Goal: Task Accomplishment & Management: Complete application form

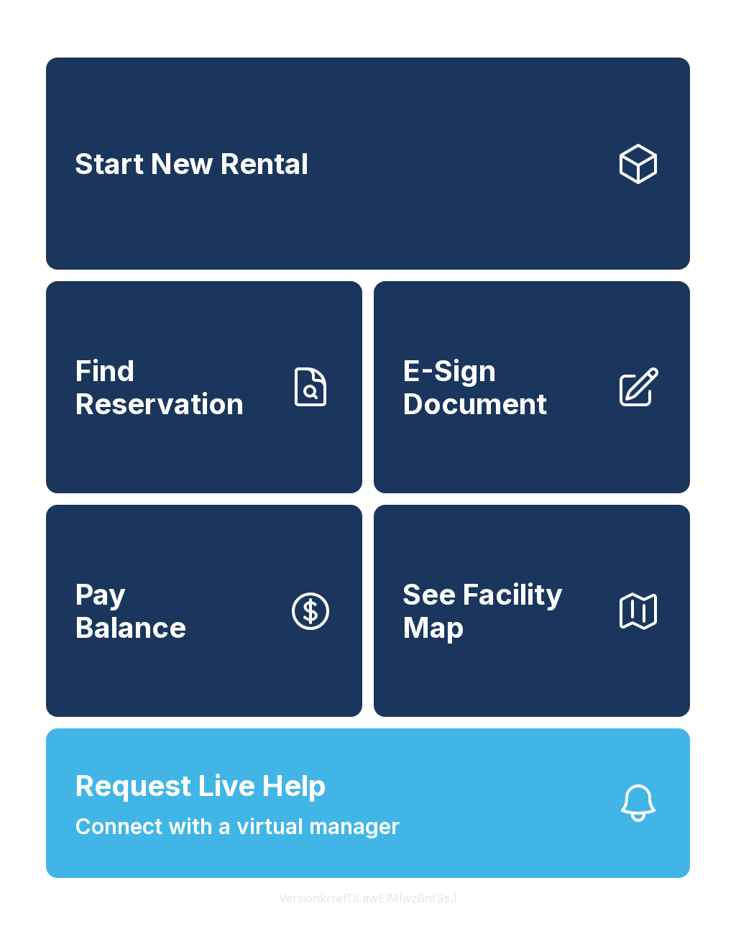
click at [218, 878] on button "Request Live Help Connect with a virtual manager" at bounding box center [368, 802] width 644 height 149
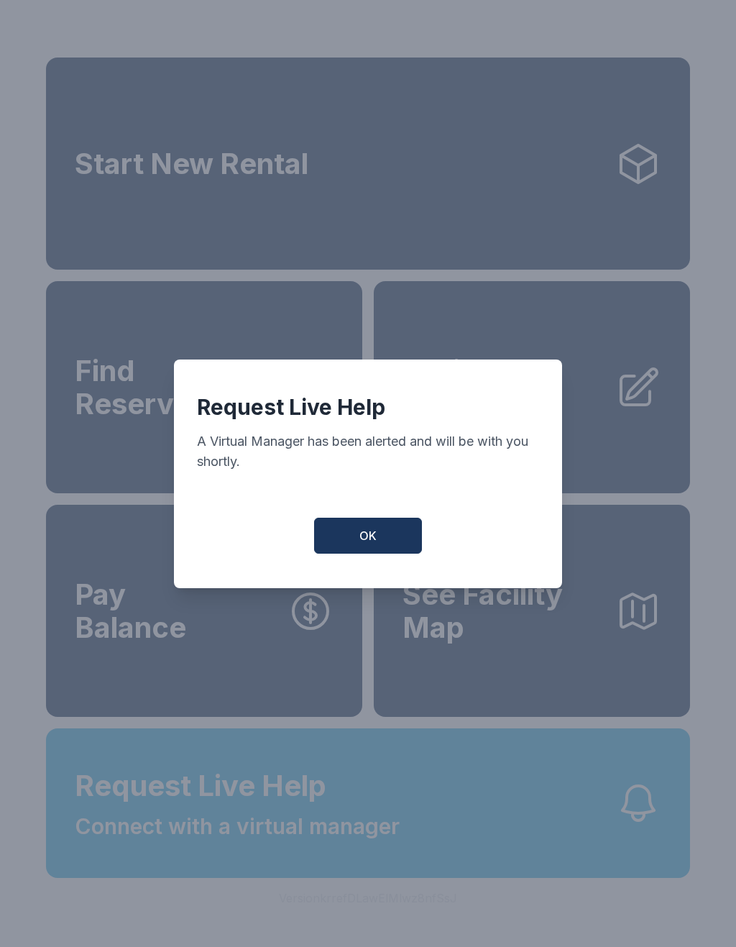
click at [398, 534] on button "OK" at bounding box center [368, 535] width 108 height 36
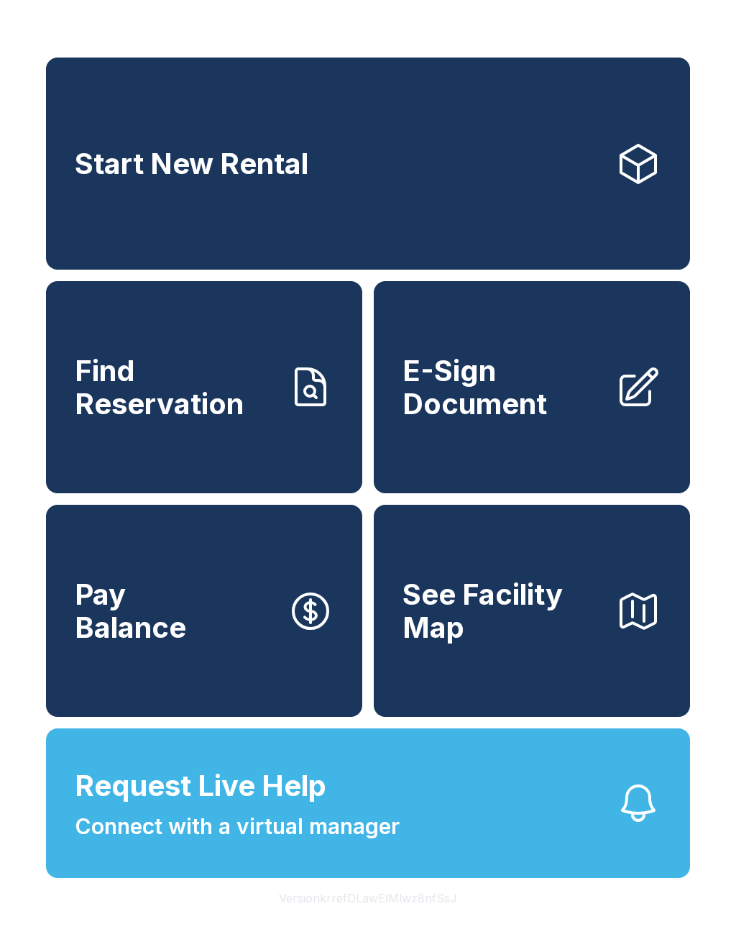
click at [257, 878] on button "Request Live Help Connect with a virtual manager" at bounding box center [368, 802] width 644 height 149
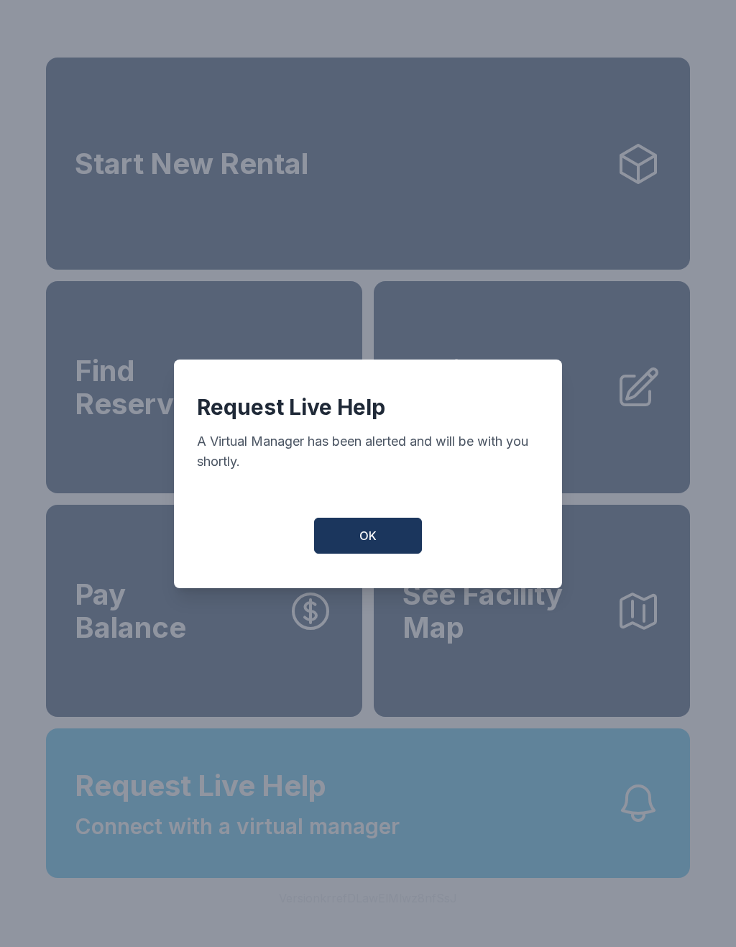
click at [391, 541] on button "OK" at bounding box center [368, 535] width 108 height 36
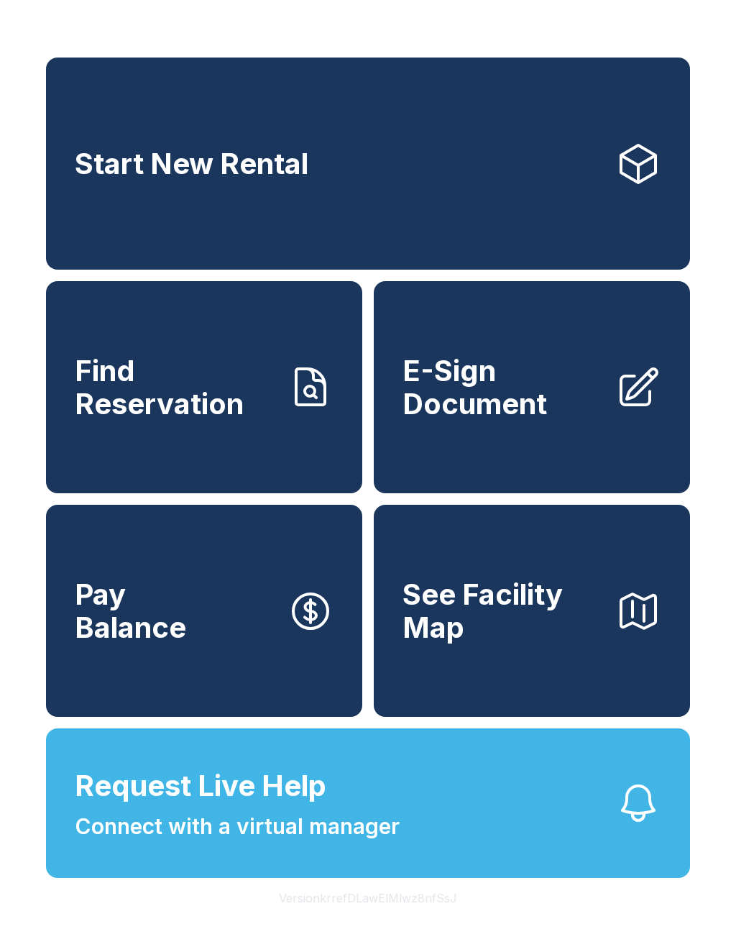
click at [566, 413] on span "E-Sign Document" at bounding box center [502, 386] width 201 height 65
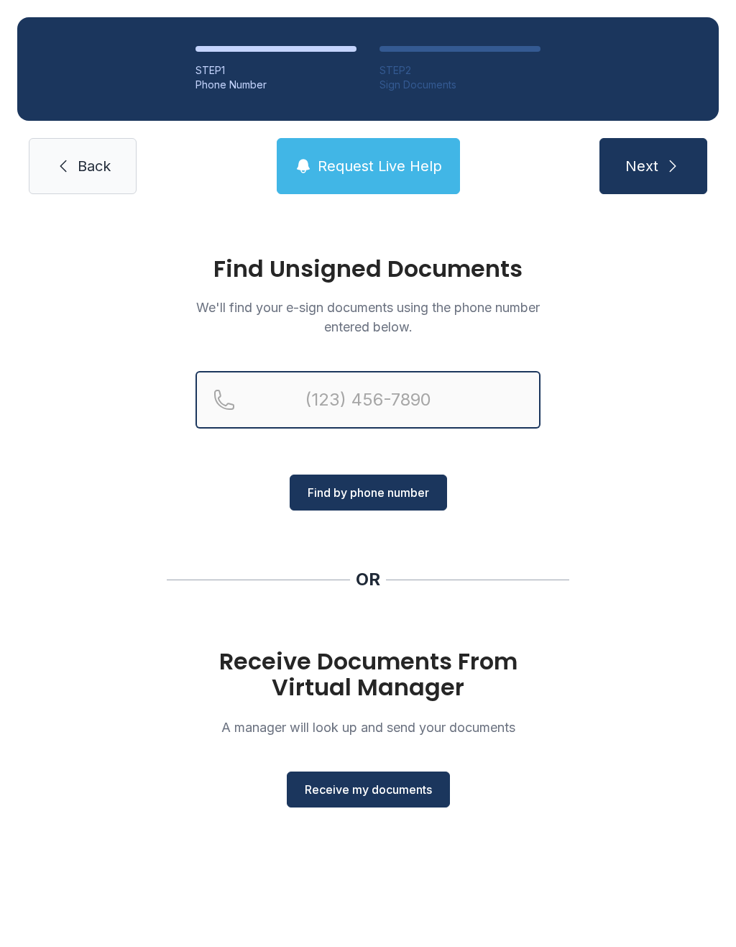
click at [369, 421] on input "Reservation phone number" at bounding box center [367, 399] width 345 height 57
type input "("
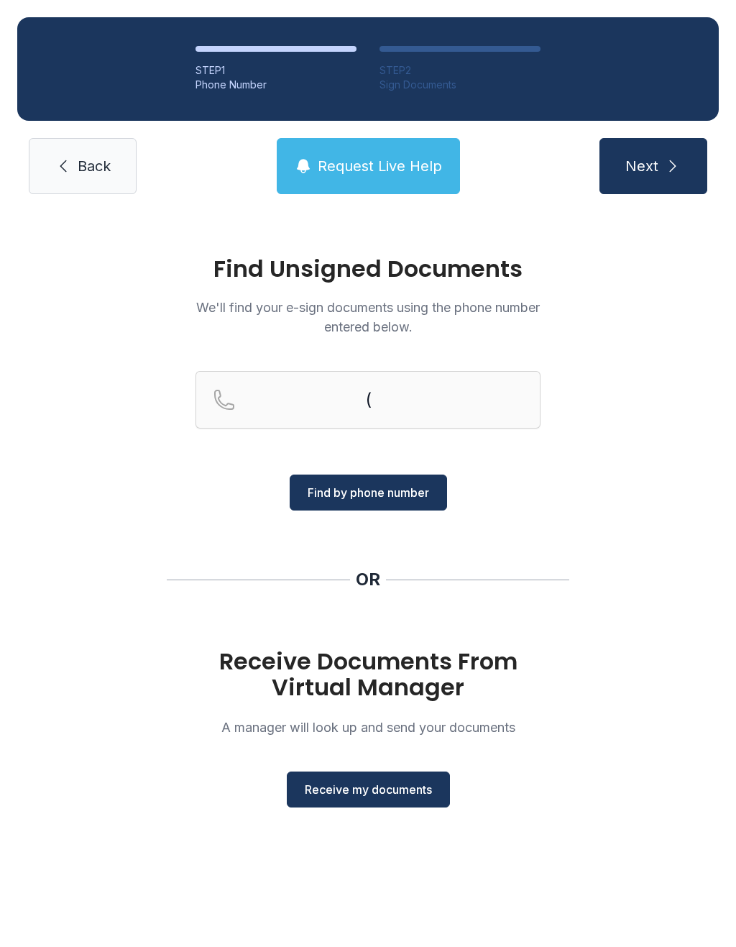
click at [466, 648] on h1 "Receive Documents From Virtual Manager" at bounding box center [367, 674] width 345 height 52
click at [430, 776] on button "Receive my documents" at bounding box center [368, 789] width 163 height 36
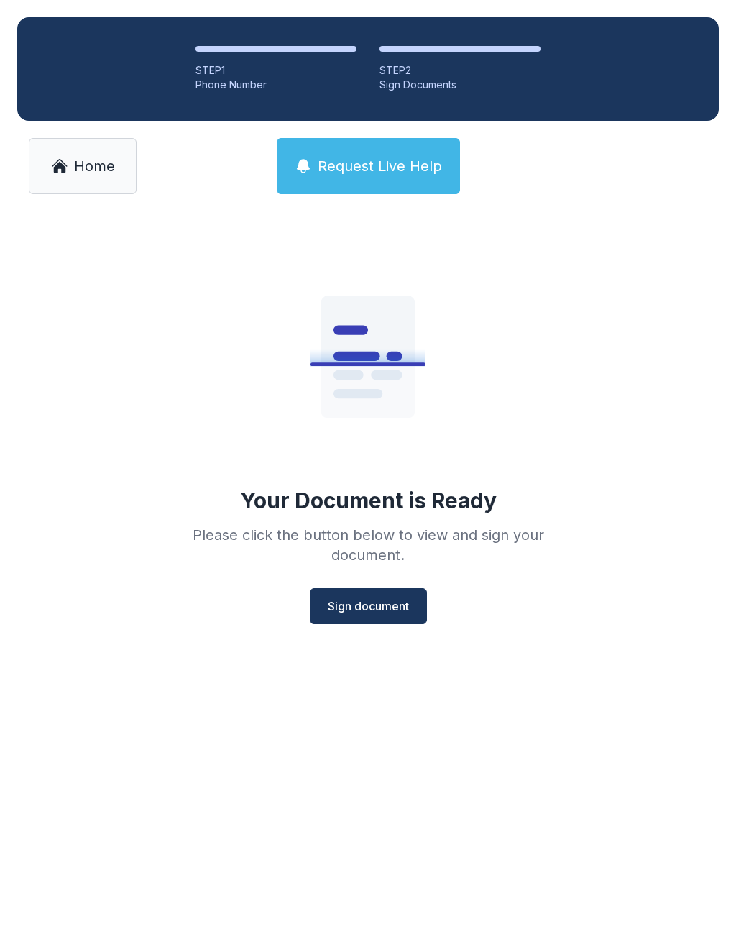
click at [377, 617] on button "Sign document" at bounding box center [368, 606] width 117 height 36
click at [581, 289] on div "Your Document is Ready Please click the button below to view and sign your docu…" at bounding box center [368, 446] width 736 height 470
click at [569, 760] on main "Your Document is Ready Please click the button below to view and sign your docu…" at bounding box center [368, 578] width 736 height 735
click at [68, 174] on link "Home" at bounding box center [83, 166] width 108 height 56
